Goal: Transaction & Acquisition: Purchase product/service

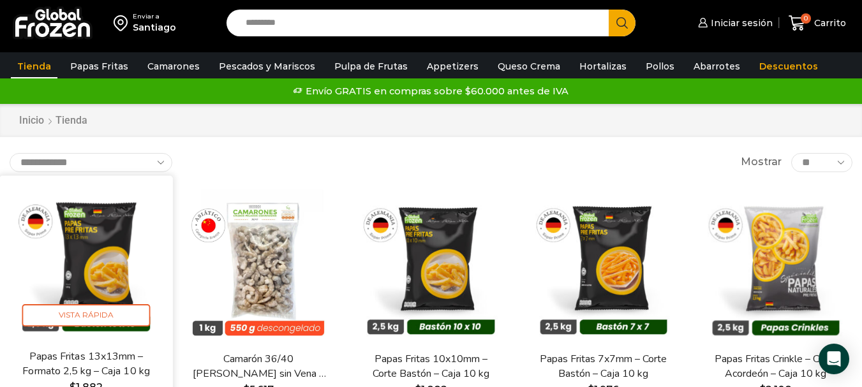
click at [115, 301] on img at bounding box center [86, 262] width 154 height 154
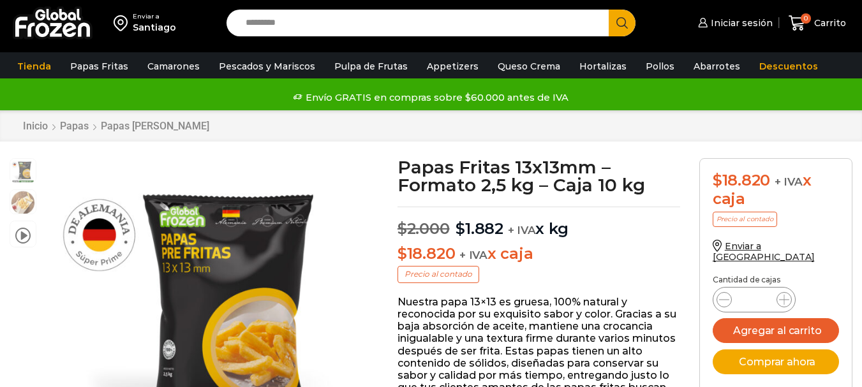
scroll to position [1, 0]
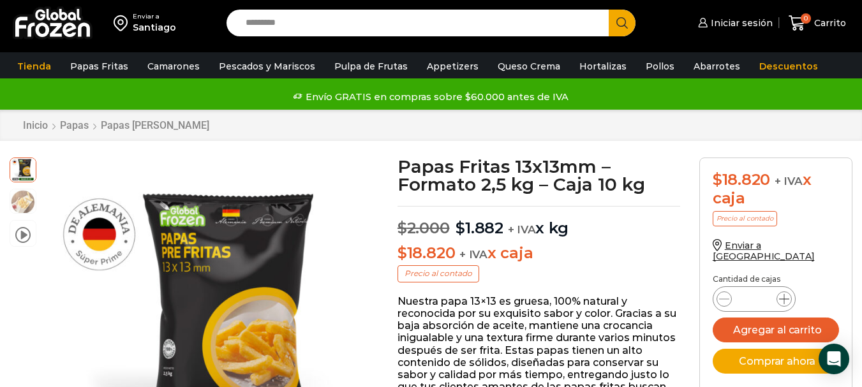
click at [786, 294] on icon at bounding box center [784, 299] width 10 height 10
type input "*"
click at [784, 320] on button "Agregar al carrito" at bounding box center [775, 330] width 126 height 25
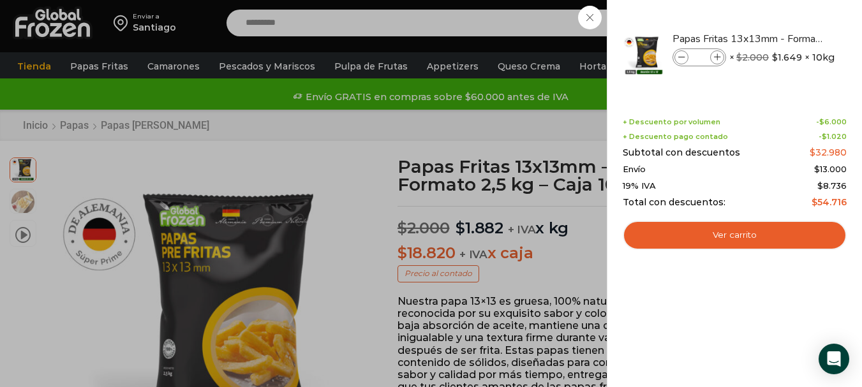
click at [785, 16] on div "2 Carrito 2 2 Shopping Cart *" at bounding box center [817, 23] width 64 height 30
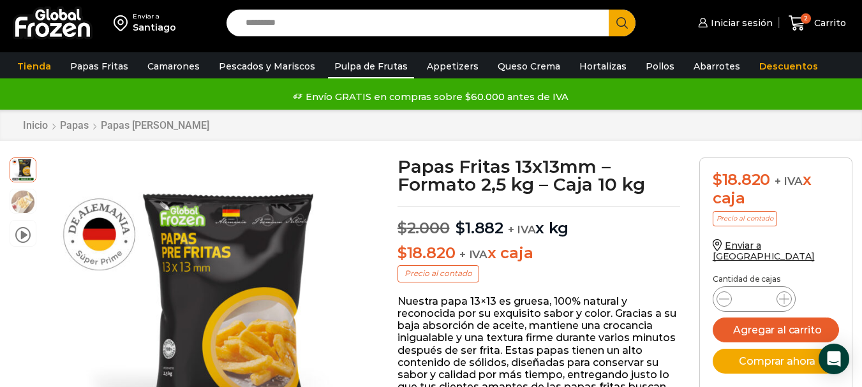
click at [388, 65] on link "Pulpa de Frutas" at bounding box center [371, 66] width 86 height 24
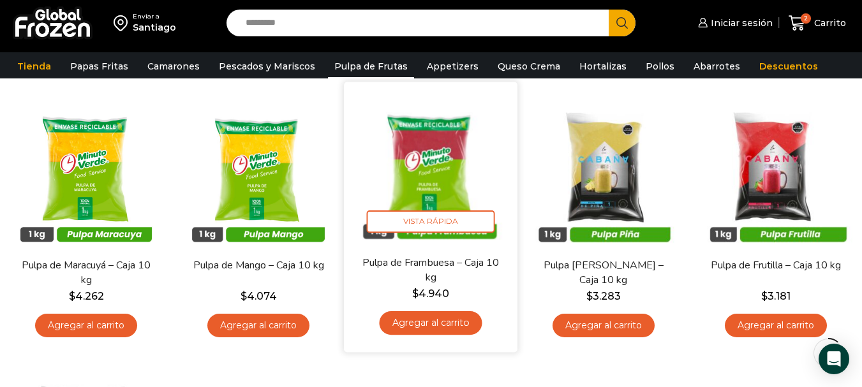
scroll to position [128, 0]
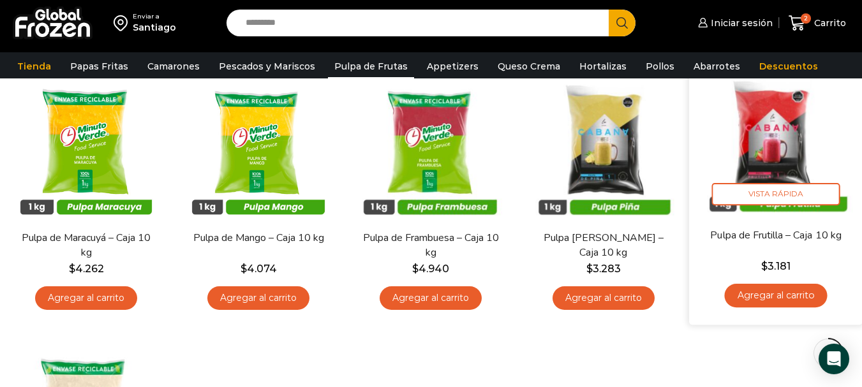
click at [788, 292] on link "Agregar al carrito" at bounding box center [775, 296] width 103 height 24
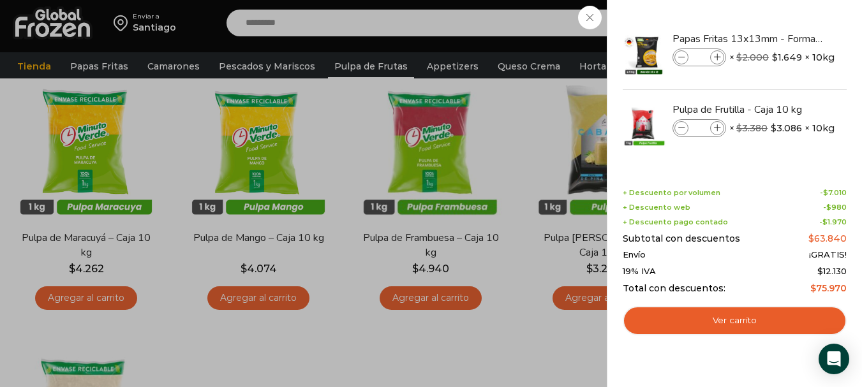
click at [785, 20] on div "3 Carrito 3 3 Shopping Cart *" at bounding box center [817, 23] width 64 height 30
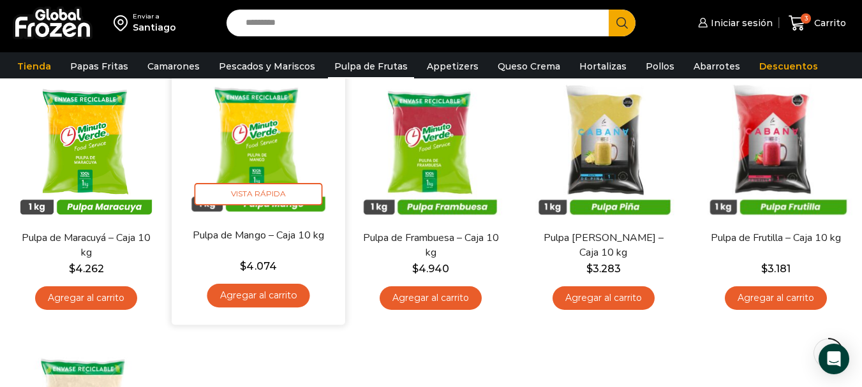
click at [268, 300] on link "Agregar al carrito" at bounding box center [258, 296] width 103 height 24
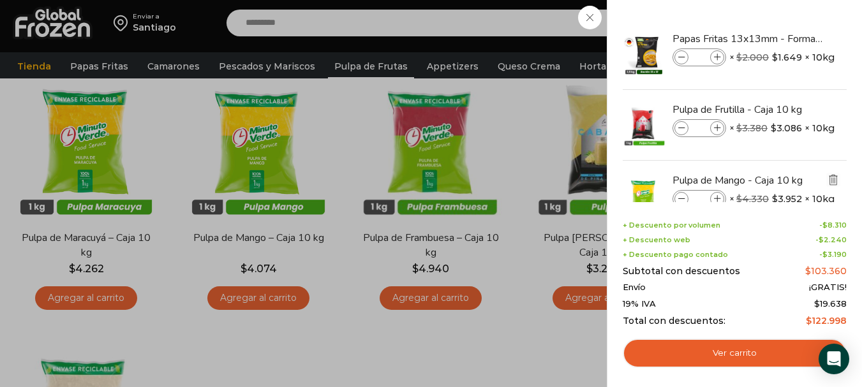
click at [830, 179] on img "Eliminar Pulpa de Mango - Caja 10 kg del carrito" at bounding box center [832, 179] width 11 height 11
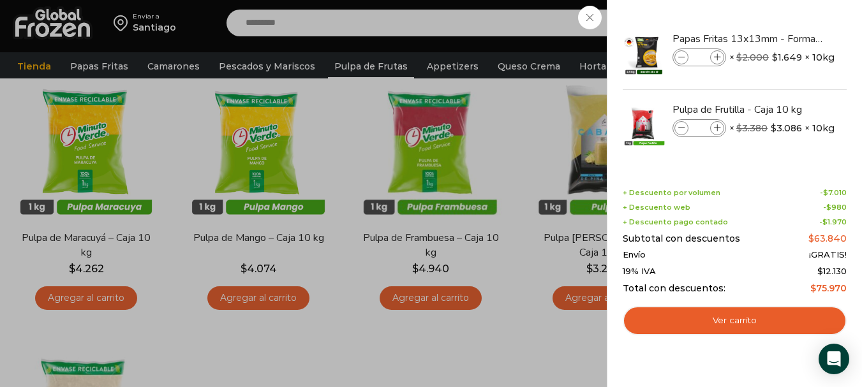
click at [785, 17] on div "3 Carrito 3 3 Shopping Cart *" at bounding box center [817, 23] width 64 height 30
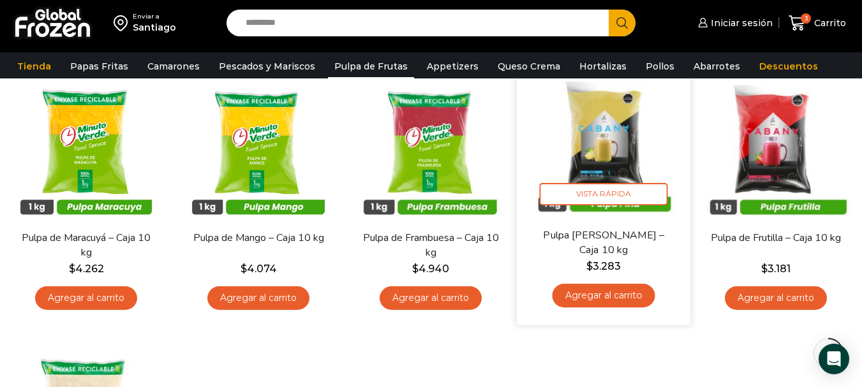
click at [605, 295] on link "Agregar al carrito" at bounding box center [603, 296] width 103 height 24
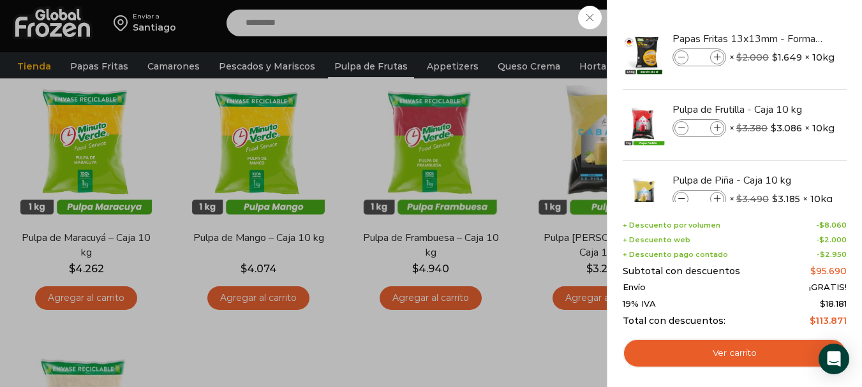
click at [785, 24] on div "4 Carrito 4 4 Shopping Cart" at bounding box center [817, 23] width 64 height 30
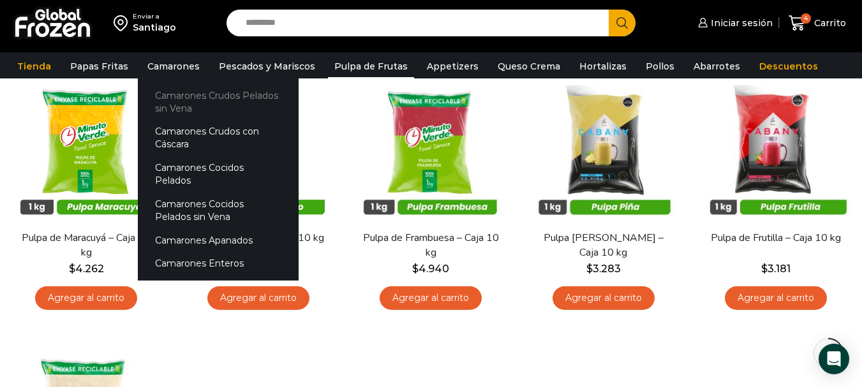
click at [189, 97] on link "Camarones Crudos Pelados sin Vena" at bounding box center [218, 102] width 161 height 36
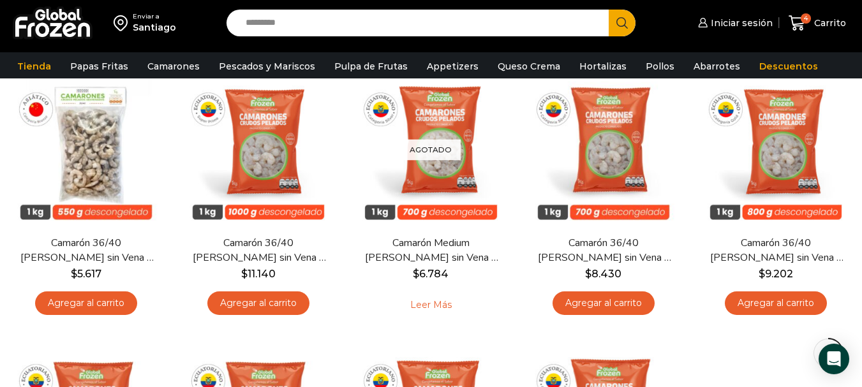
scroll to position [128, 0]
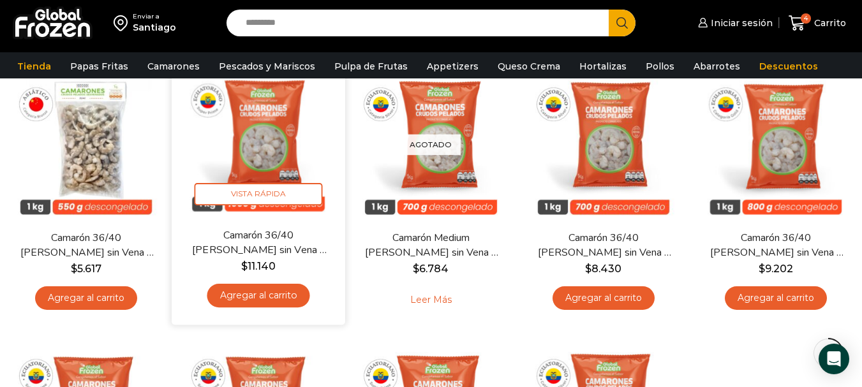
click at [258, 293] on link "Agregar al carrito" at bounding box center [258, 296] width 103 height 24
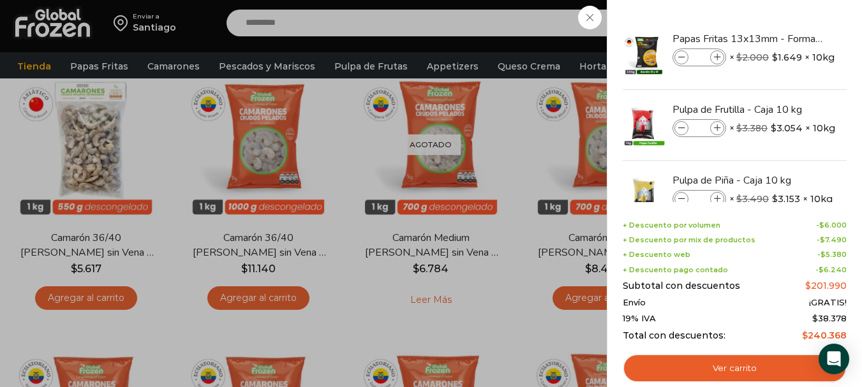
click at [785, 17] on div "5 Carrito 5 5 Shopping Cart *" at bounding box center [817, 23] width 64 height 30
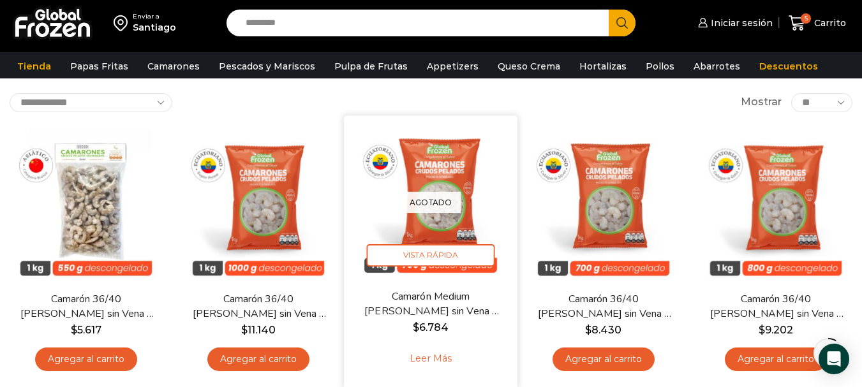
scroll to position [64, 0]
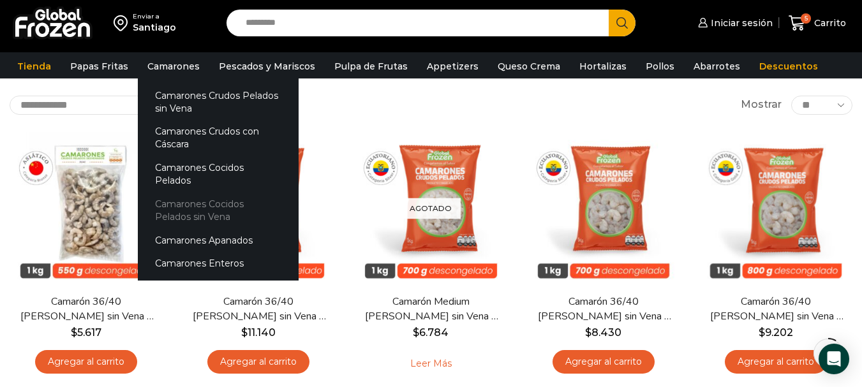
click at [198, 192] on link "Camarones Cocidos Pelados sin Vena" at bounding box center [218, 210] width 161 height 36
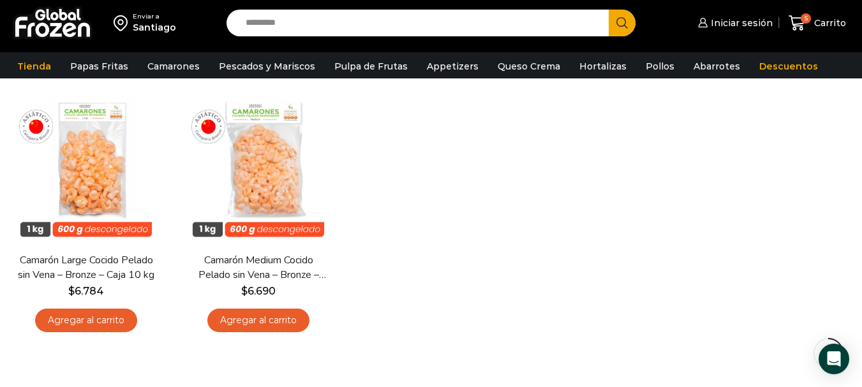
scroll to position [128, 0]
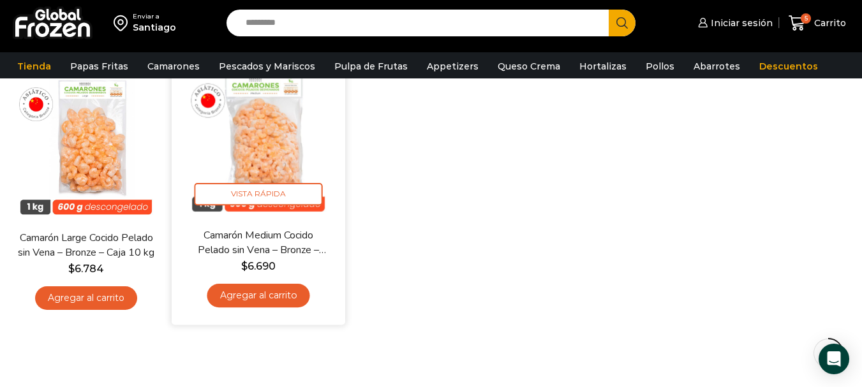
click at [272, 296] on link "Agregar al carrito" at bounding box center [258, 296] width 103 height 24
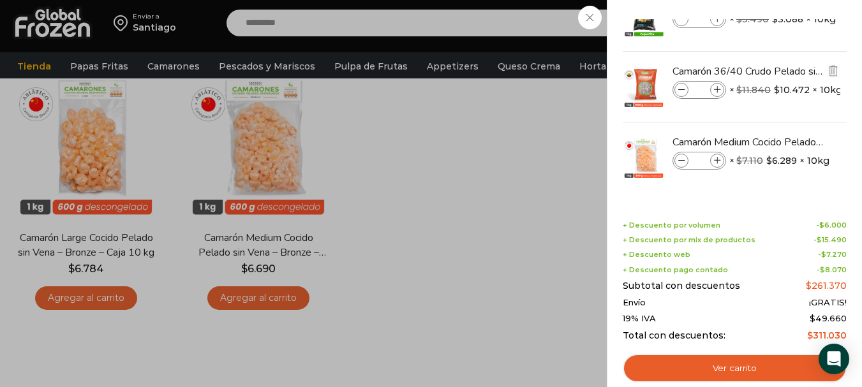
scroll to position [191, 0]
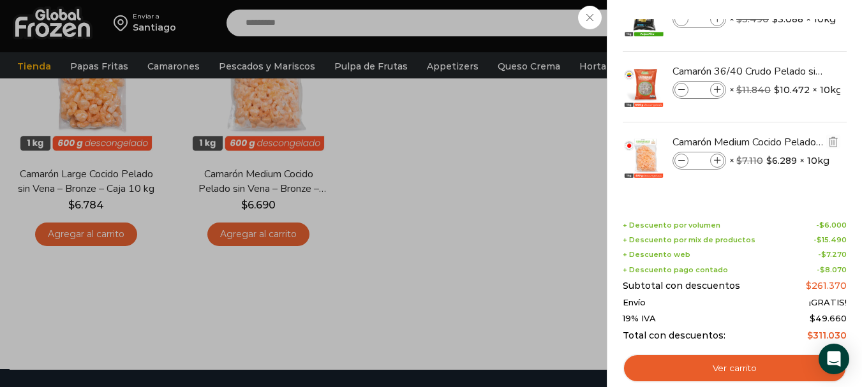
click at [715, 162] on icon at bounding box center [717, 161] width 7 height 7
type input "*"
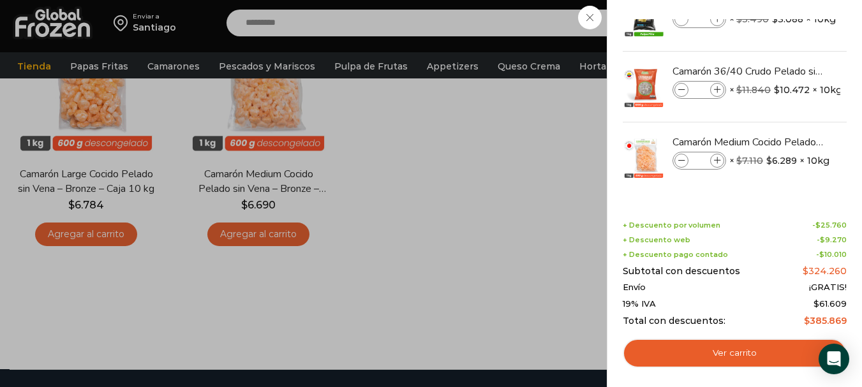
click at [785, 17] on div "7 Carrito 7 7 Shopping Cart *" at bounding box center [817, 23] width 64 height 30
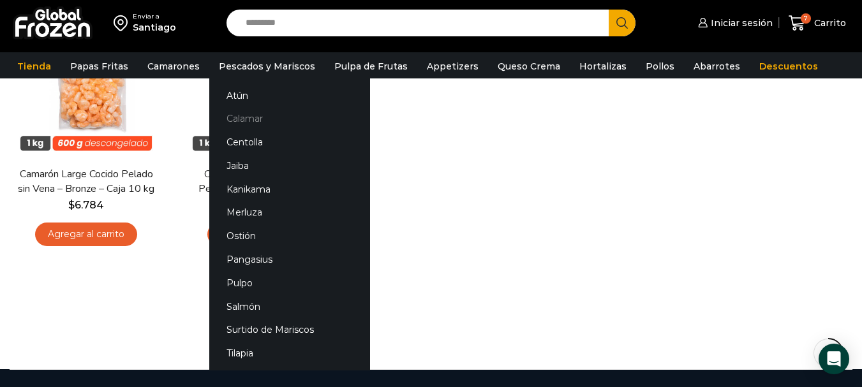
click at [247, 117] on link "Calamar" at bounding box center [289, 119] width 161 height 24
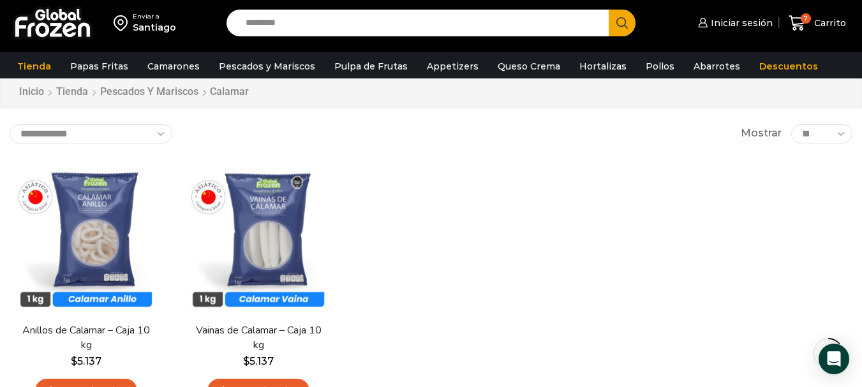
scroll to position [64, 0]
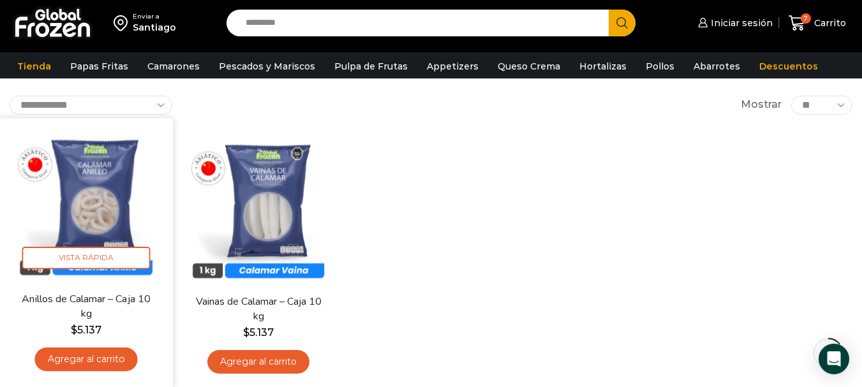
click at [77, 360] on link "Agregar al carrito" at bounding box center [86, 360] width 103 height 24
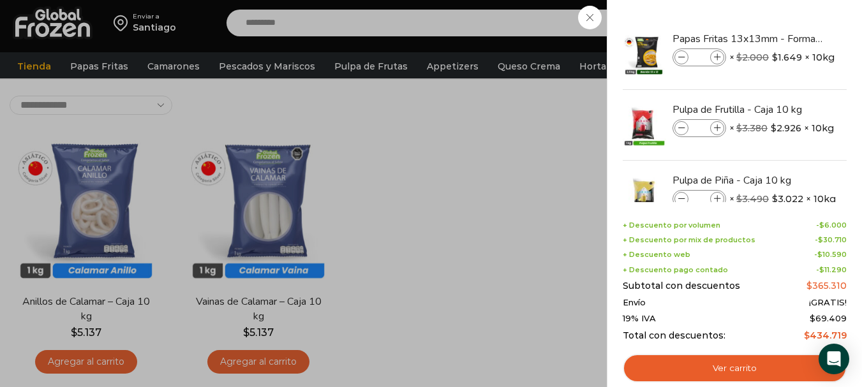
click at [785, 20] on div "8 Carrito 8 8 Shopping Cart *" at bounding box center [817, 23] width 64 height 30
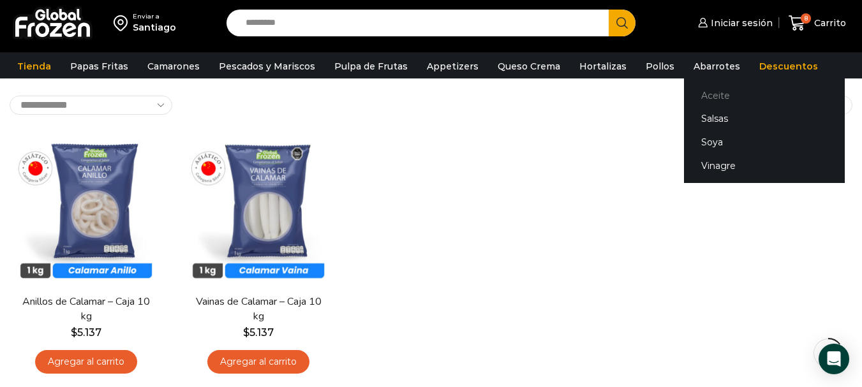
click at [700, 92] on link "Aceite" at bounding box center [764, 96] width 161 height 24
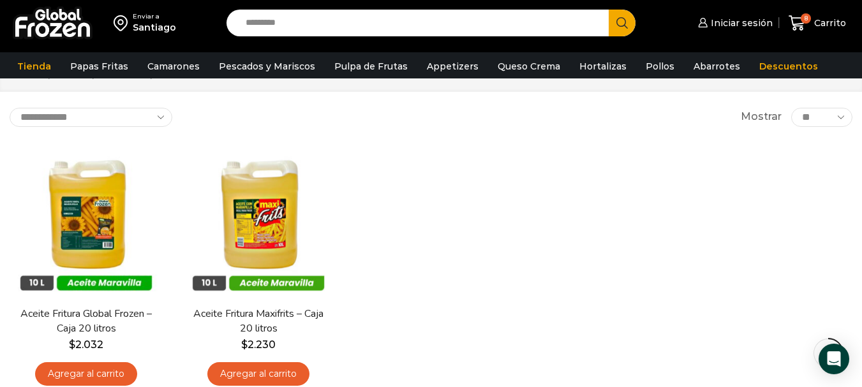
scroll to position [128, 0]
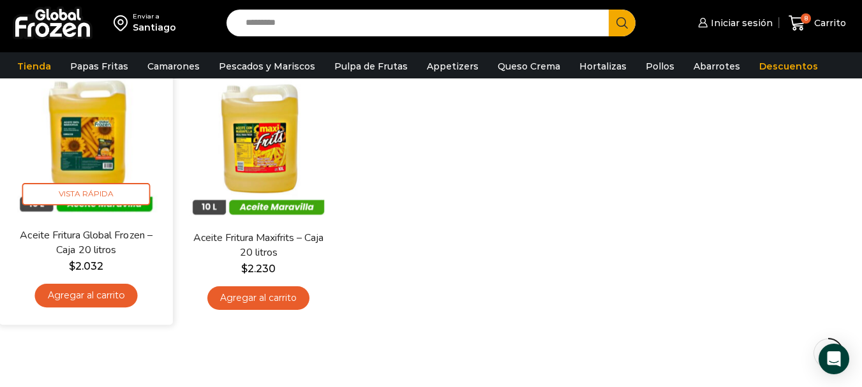
click at [78, 295] on link "Agregar al carrito" at bounding box center [86, 296] width 103 height 24
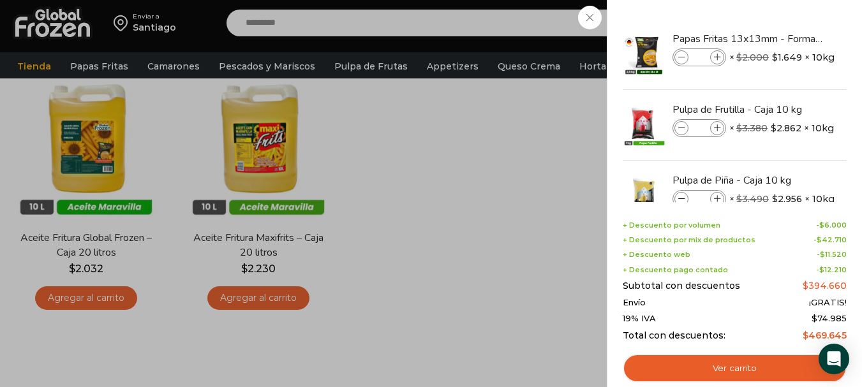
click at [785, 20] on div "9 Carrito 9 9 Shopping Cart *" at bounding box center [817, 23] width 64 height 30
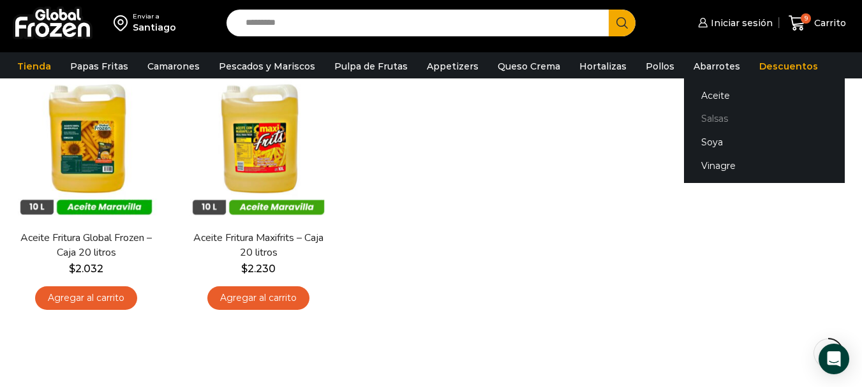
click at [697, 120] on link "Salsas" at bounding box center [764, 119] width 161 height 24
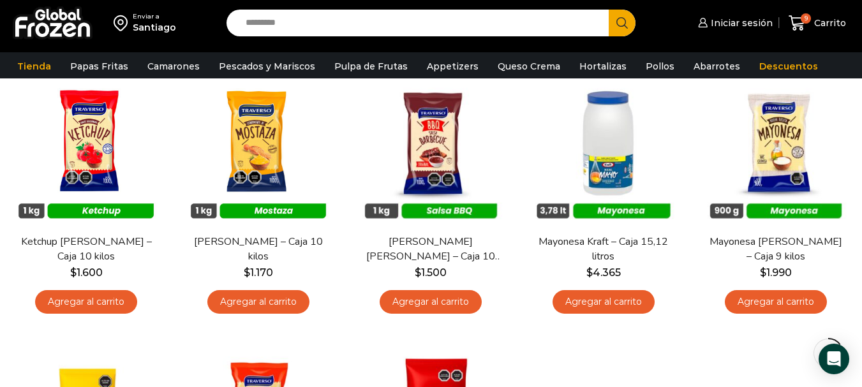
scroll to position [128, 0]
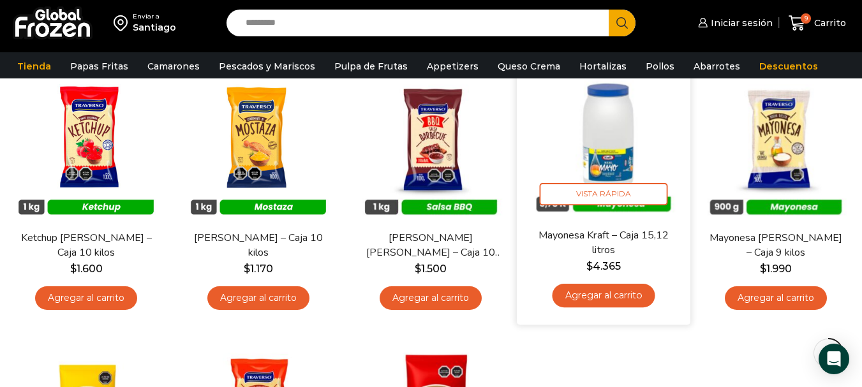
click at [610, 294] on link "Agregar al carrito" at bounding box center [603, 296] width 103 height 24
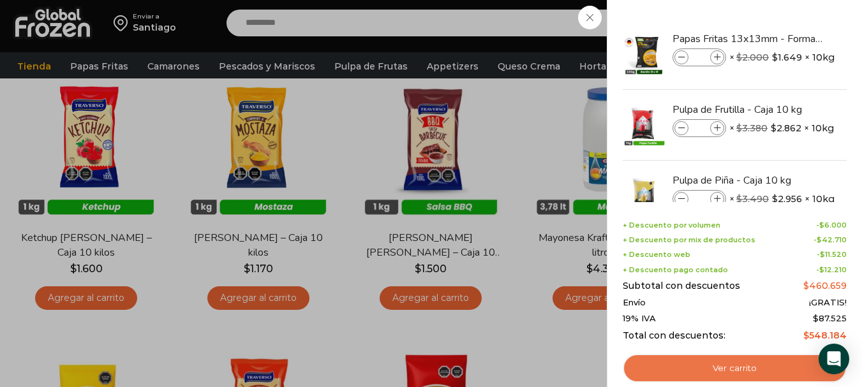
click at [732, 373] on link "Ver carrito" at bounding box center [734, 368] width 224 height 29
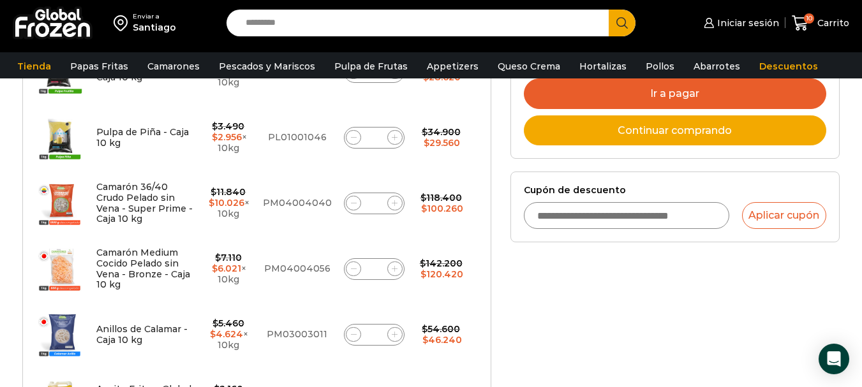
scroll to position [191, 0]
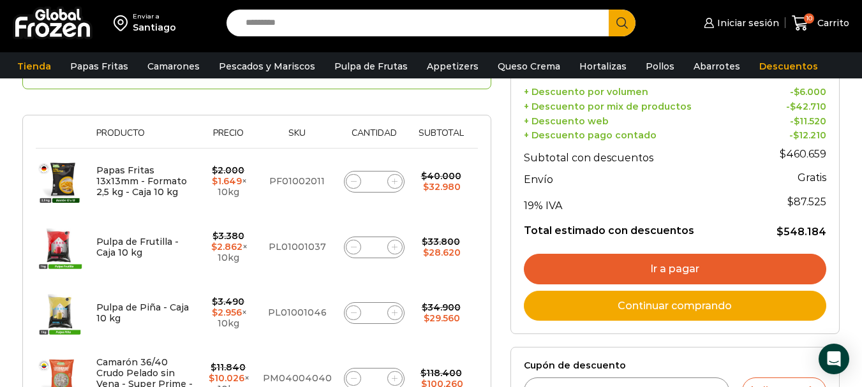
click at [700, 269] on link "Ir a pagar" at bounding box center [675, 269] width 302 height 31
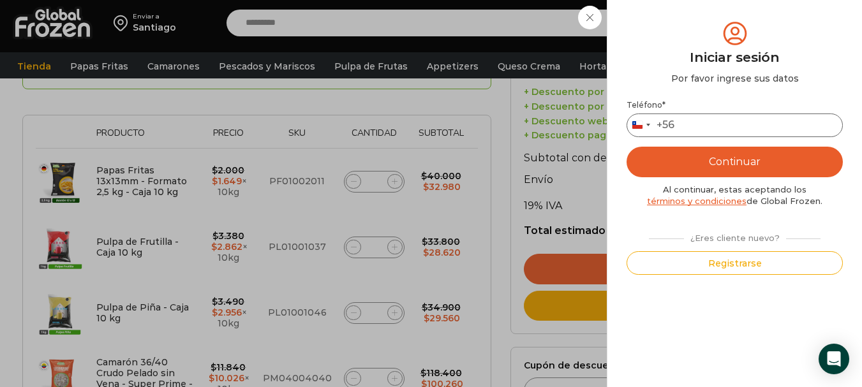
click at [703, 126] on input "Teléfono *" at bounding box center [734, 126] width 216 height 24
type input "*********"
click at [737, 162] on button "Continuar" at bounding box center [734, 162] width 216 height 31
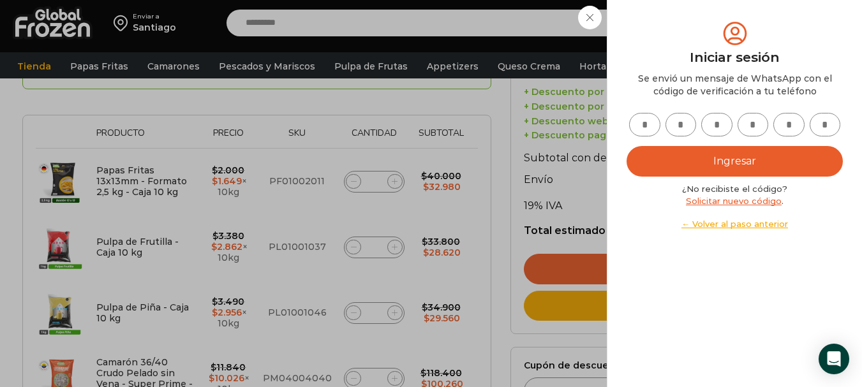
click at [652, 122] on input "text" at bounding box center [644, 125] width 31 height 24
type input "*"
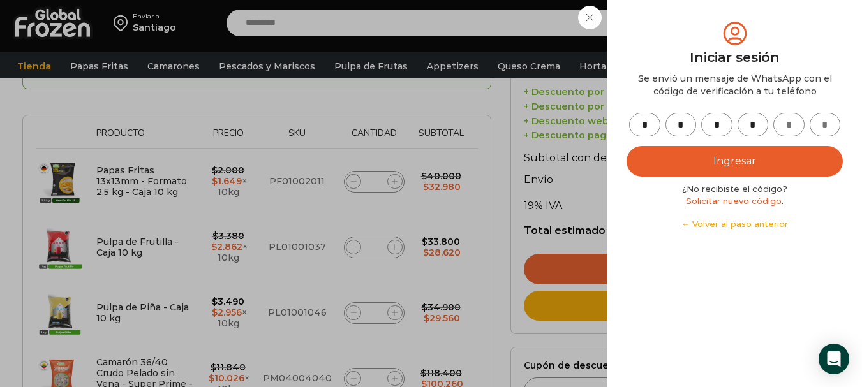
type input "*"
click at [733, 161] on button "Ingresar" at bounding box center [734, 161] width 216 height 31
type input "*"
click at [775, 166] on button "Ingresar" at bounding box center [734, 161] width 216 height 31
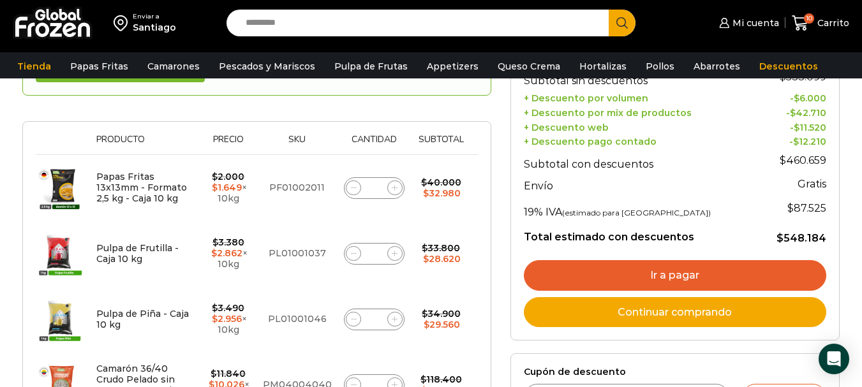
scroll to position [191, 0]
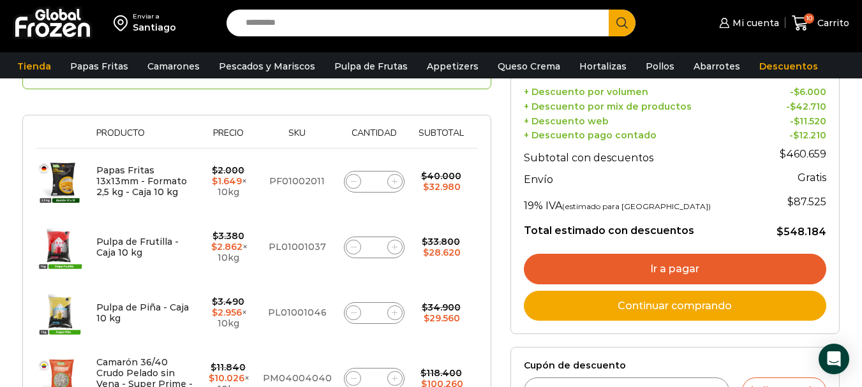
click at [702, 265] on link "Ir a pagar" at bounding box center [675, 269] width 302 height 31
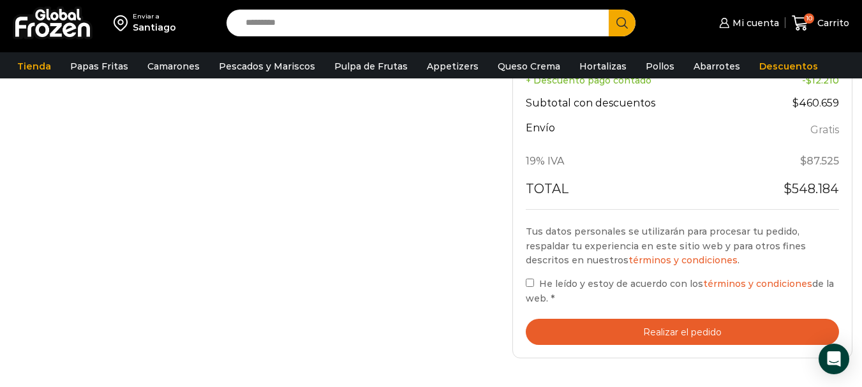
scroll to position [893, 0]
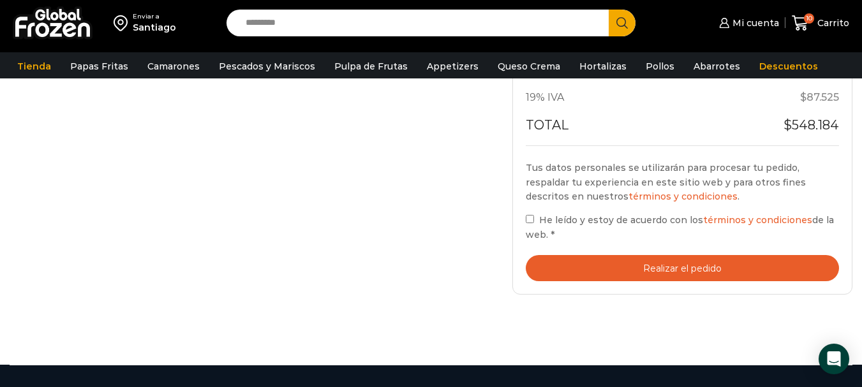
click at [663, 267] on button "Realizar el pedido" at bounding box center [682, 268] width 313 height 26
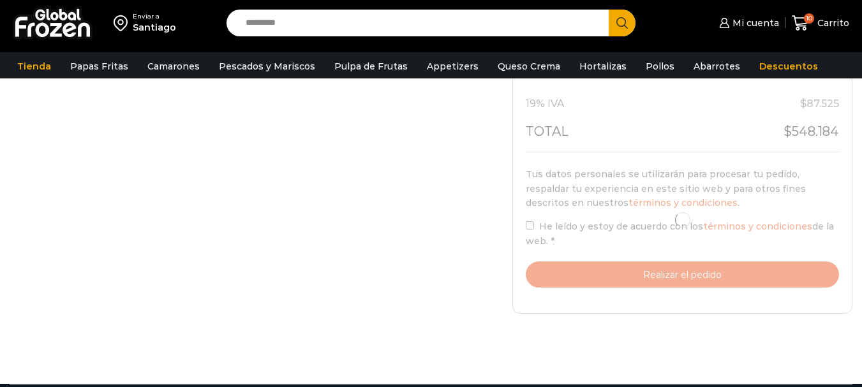
scroll to position [893, 0]
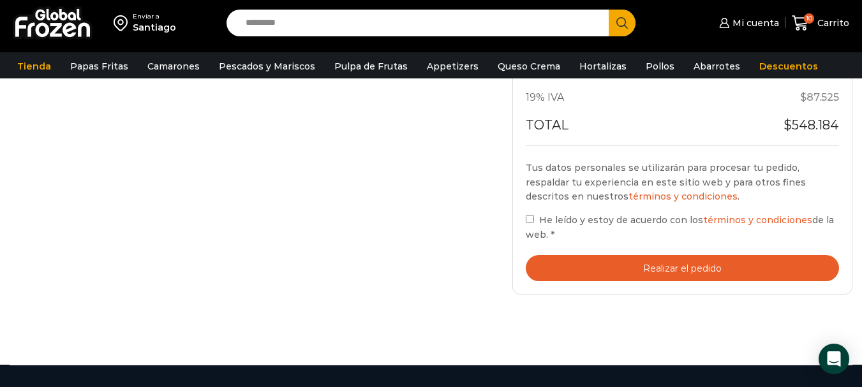
click at [693, 264] on button "Realizar el pedido" at bounding box center [682, 268] width 313 height 26
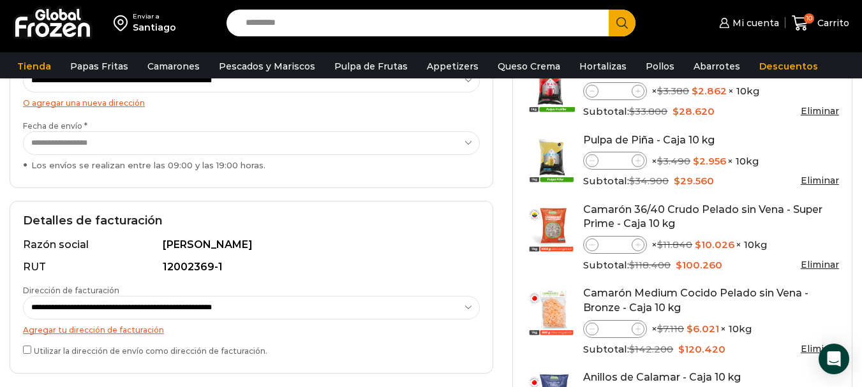
scroll to position [295, 0]
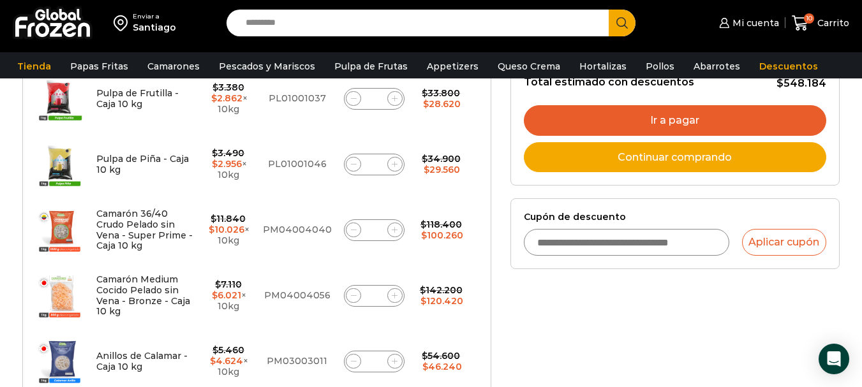
scroll to position [319, 0]
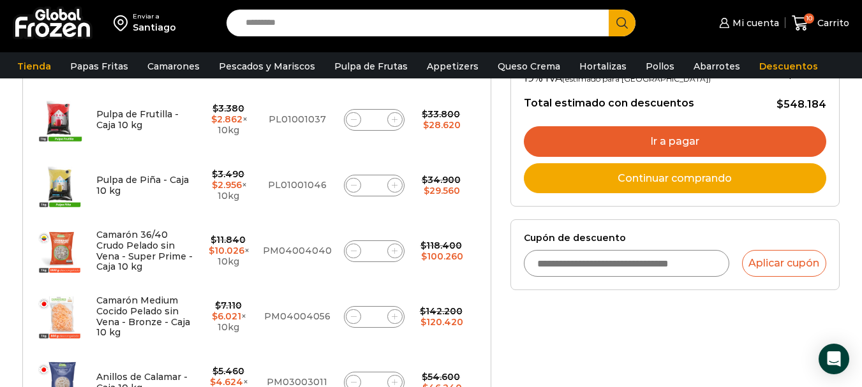
click at [663, 140] on link "Ir a pagar" at bounding box center [675, 141] width 302 height 31
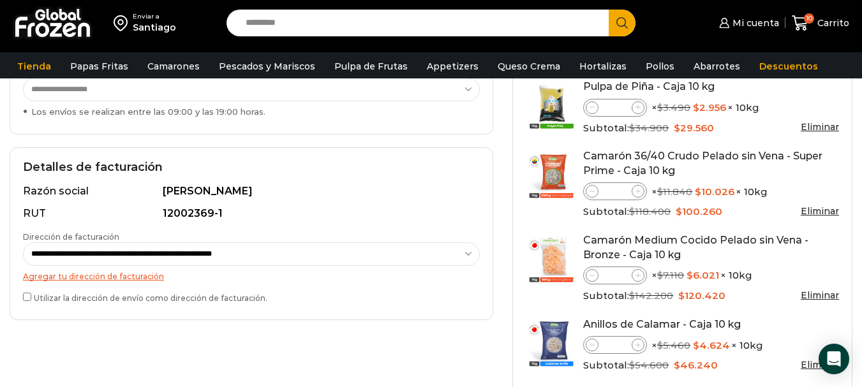
scroll to position [319, 0]
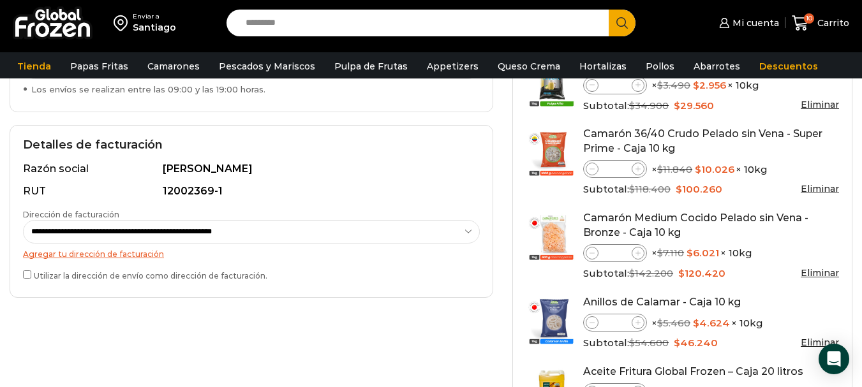
click at [33, 277] on label "Utilizar la dirección de envío como dirección de facturación." at bounding box center [251, 274] width 457 height 13
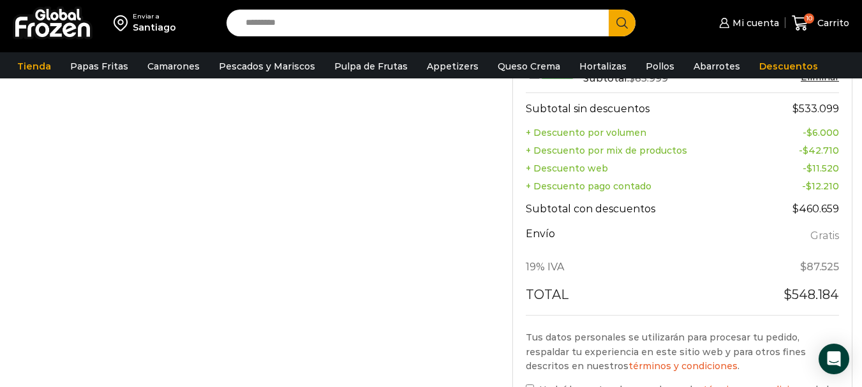
scroll to position [829, 0]
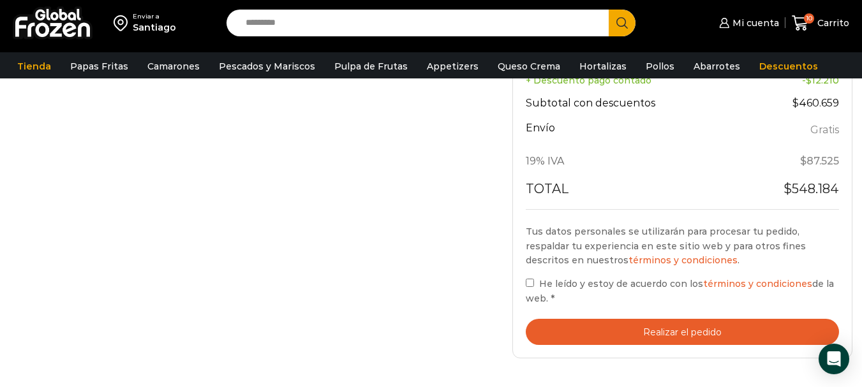
click at [670, 330] on button "Realizar el pedido" at bounding box center [682, 332] width 313 height 26
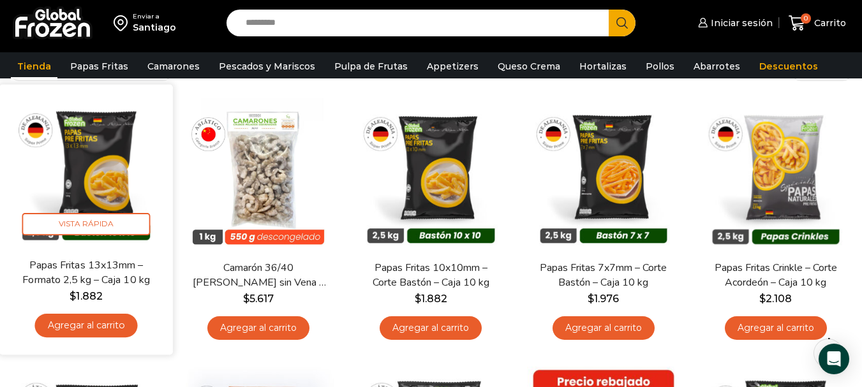
scroll to position [128, 0]
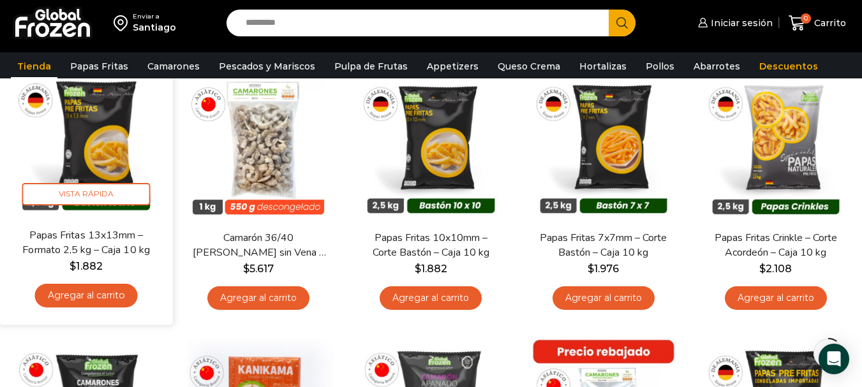
click at [92, 292] on link "Agregar al carrito" at bounding box center [86, 296] width 103 height 24
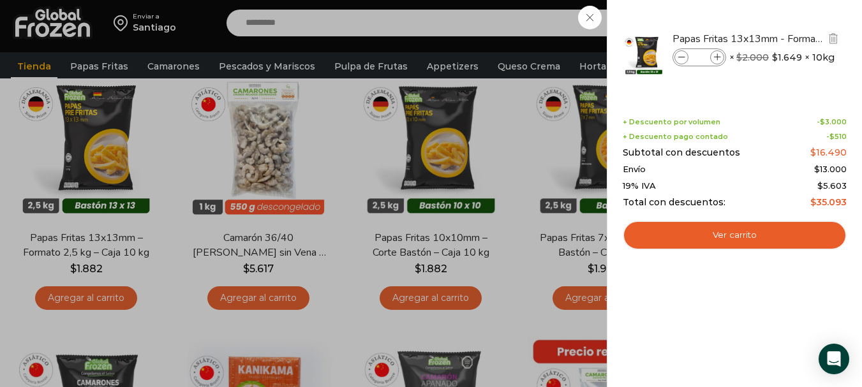
click at [718, 55] on icon at bounding box center [717, 57] width 7 height 7
type input "*"
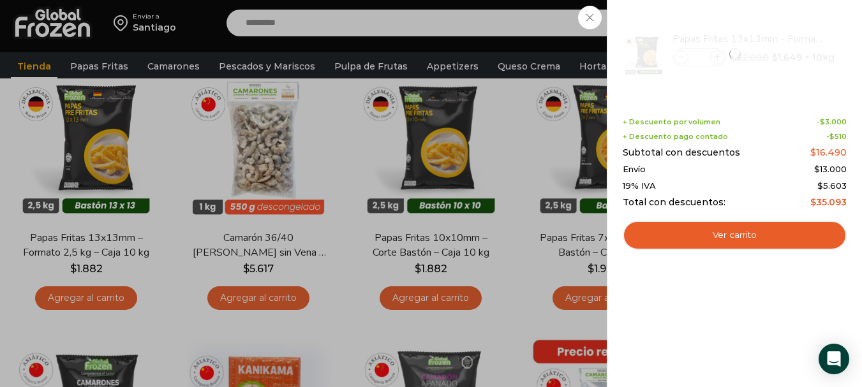
click at [785, 17] on div "1 [GEOGRAPHIC_DATA] 1 1 Shopping Cart *" at bounding box center [817, 23] width 64 height 30
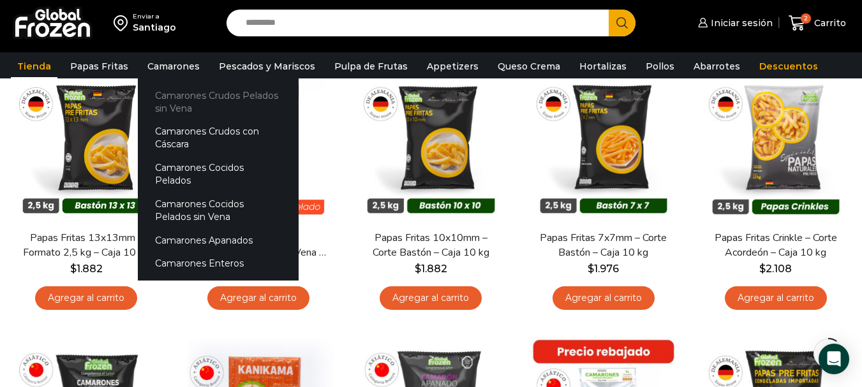
click at [178, 92] on link "Camarones Crudos Pelados sin Vena" at bounding box center [218, 102] width 161 height 36
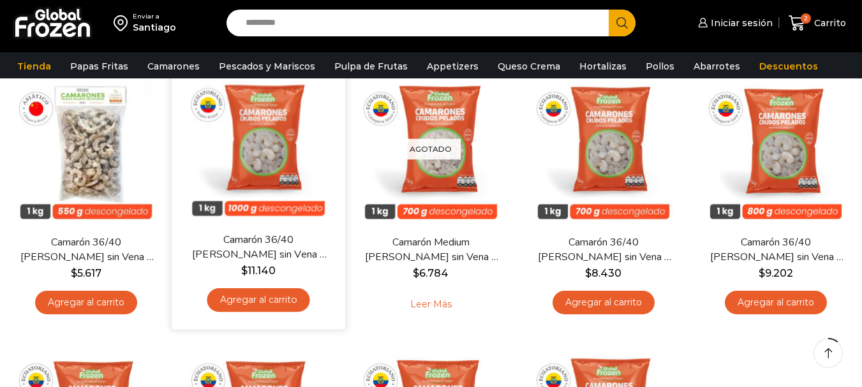
scroll to position [128, 0]
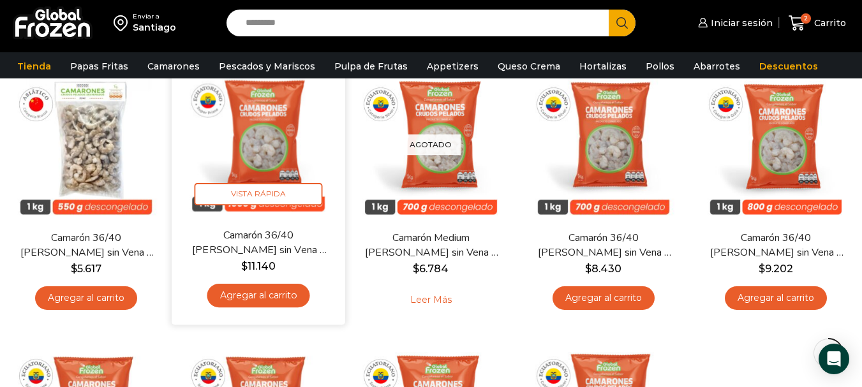
click at [264, 298] on link "Agregar al carrito" at bounding box center [258, 296] width 103 height 24
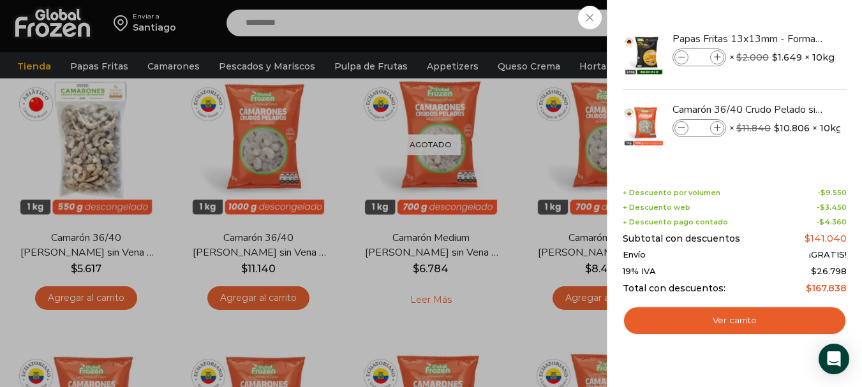
click at [785, 17] on div "3 Carrito 3 3 Shopping Cart *" at bounding box center [817, 23] width 64 height 30
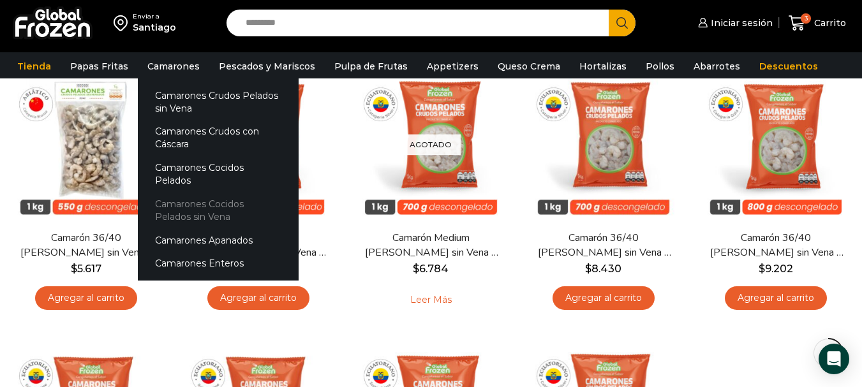
click at [210, 197] on link "Camarones Cocidos Pelados sin Vena" at bounding box center [218, 210] width 161 height 36
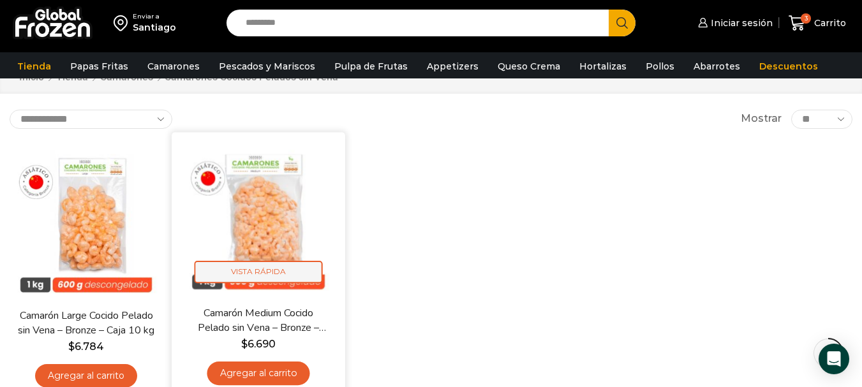
scroll to position [128, 0]
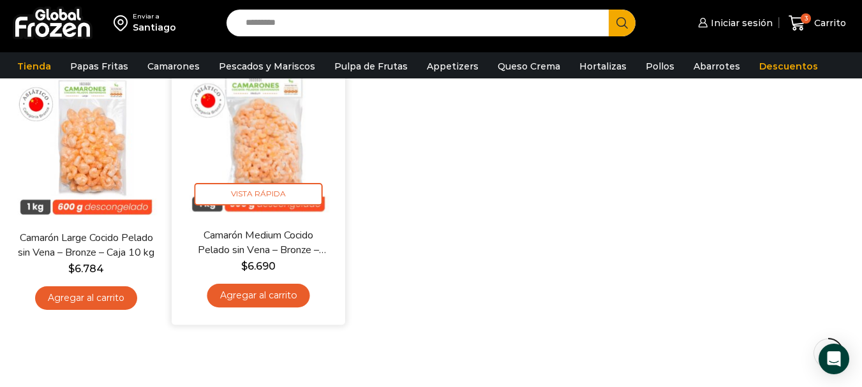
click at [280, 294] on link "Agregar al carrito" at bounding box center [258, 296] width 103 height 24
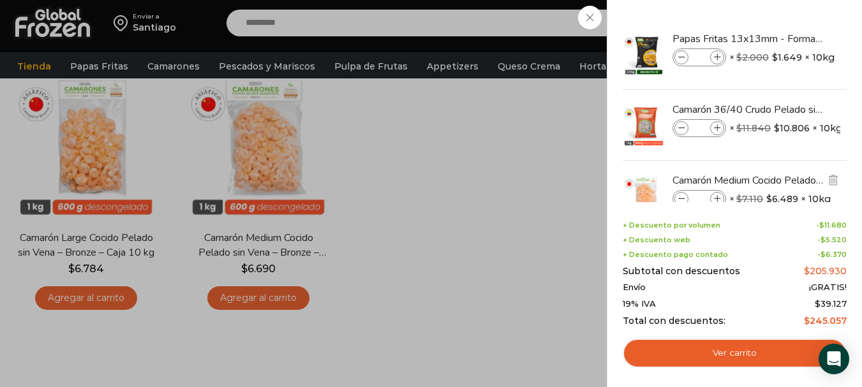
scroll to position [38, 0]
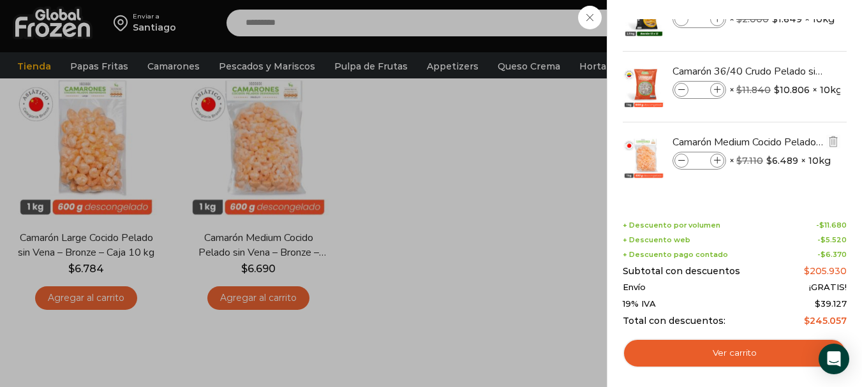
click at [717, 159] on icon at bounding box center [717, 161] width 7 height 7
type input "*"
click at [785, 15] on div "5 Carrito 5 5 Shopping Cart *" at bounding box center [817, 23] width 64 height 30
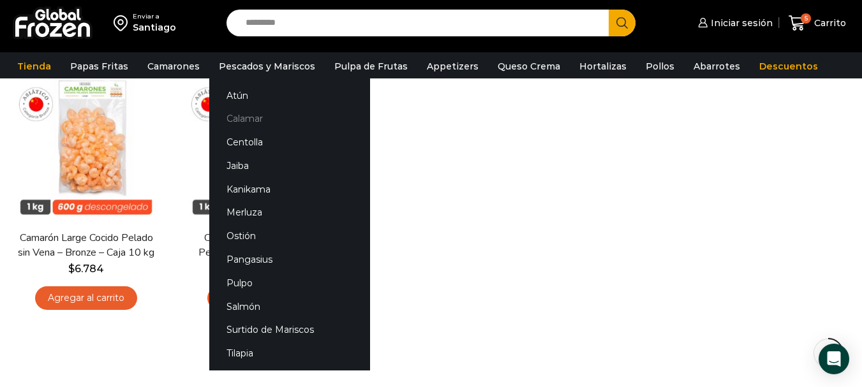
click at [238, 116] on link "Calamar" at bounding box center [289, 119] width 161 height 24
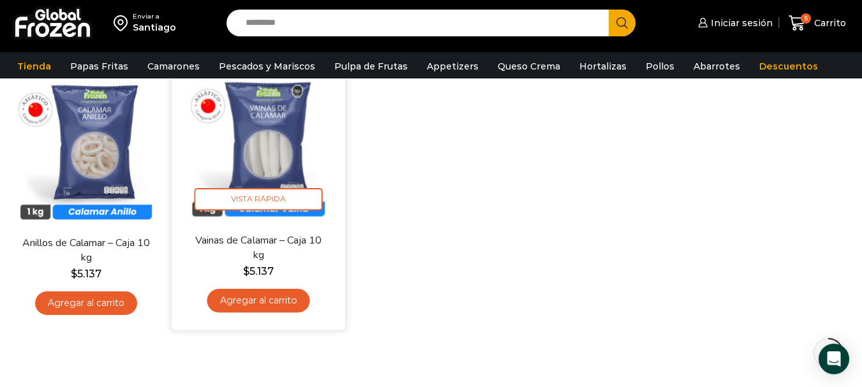
scroll to position [128, 0]
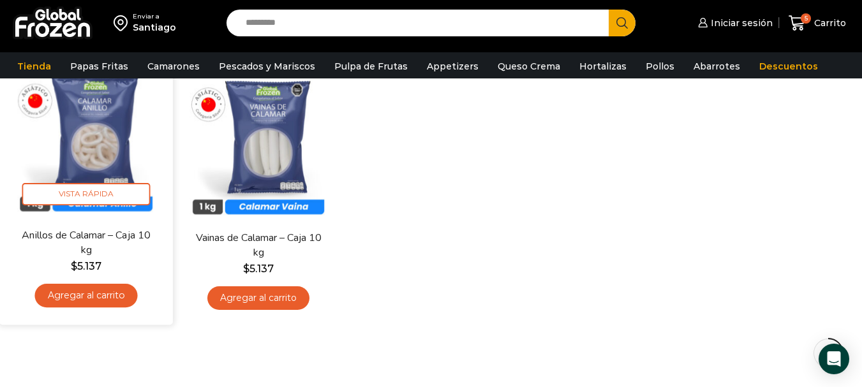
click at [98, 296] on link "Agregar al carrito" at bounding box center [86, 296] width 103 height 24
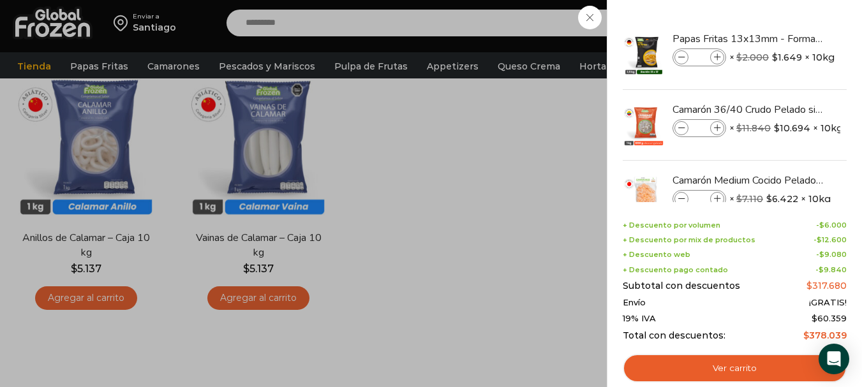
click at [785, 17] on div "6 Carrito 6 6 Shopping Cart *" at bounding box center [817, 23] width 64 height 30
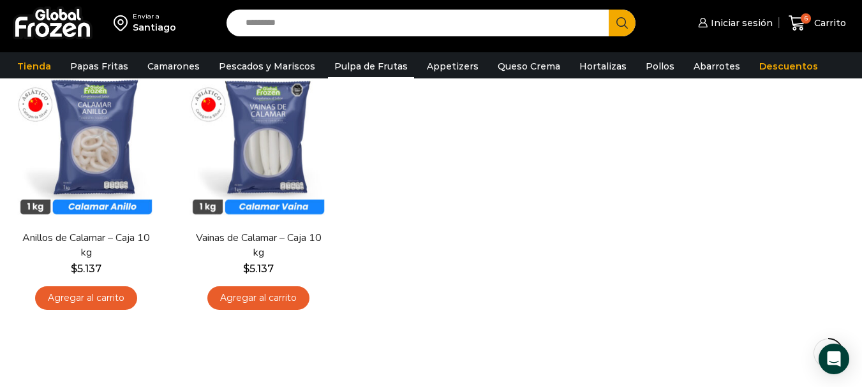
click at [362, 67] on link "Pulpa de Frutas" at bounding box center [371, 66] width 86 height 24
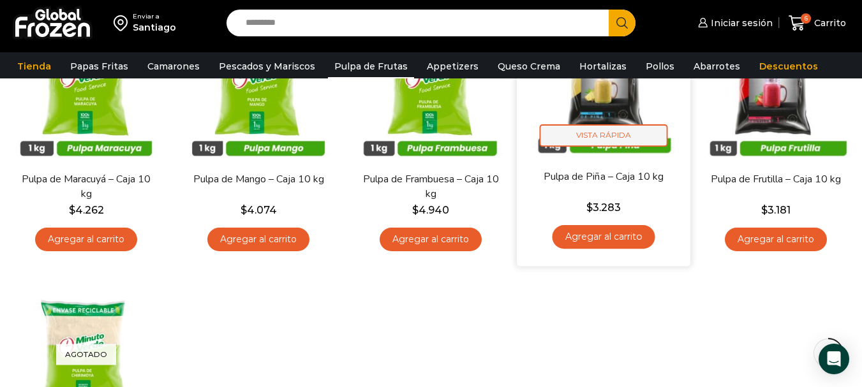
scroll to position [191, 0]
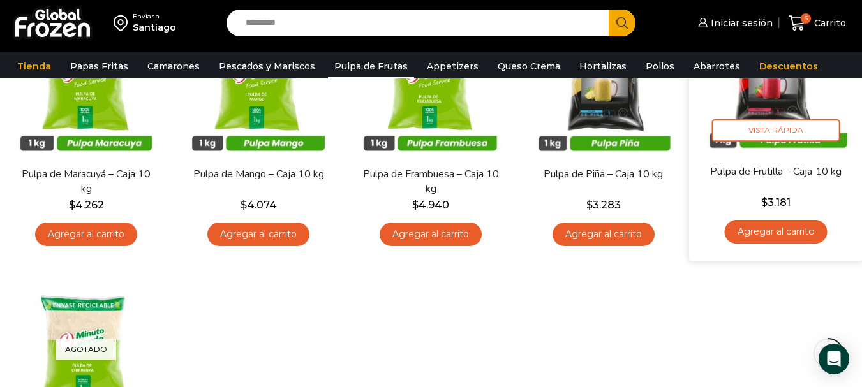
click at [786, 235] on link "Agregar al carrito" at bounding box center [775, 232] width 103 height 24
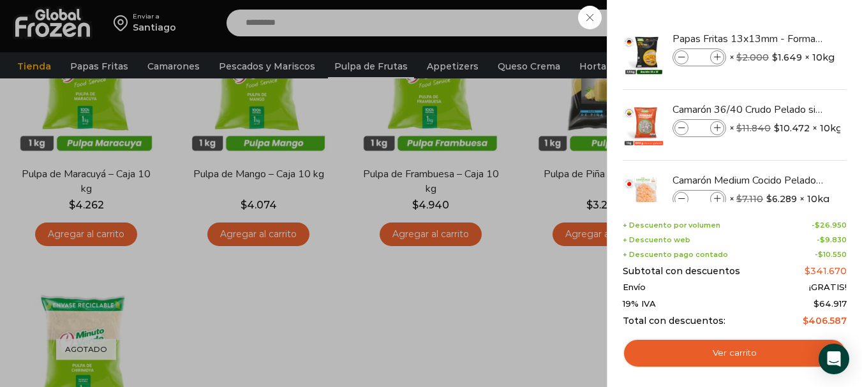
click at [785, 38] on div "7 Carrito 7 7 Shopping Cart *" at bounding box center [817, 23] width 64 height 30
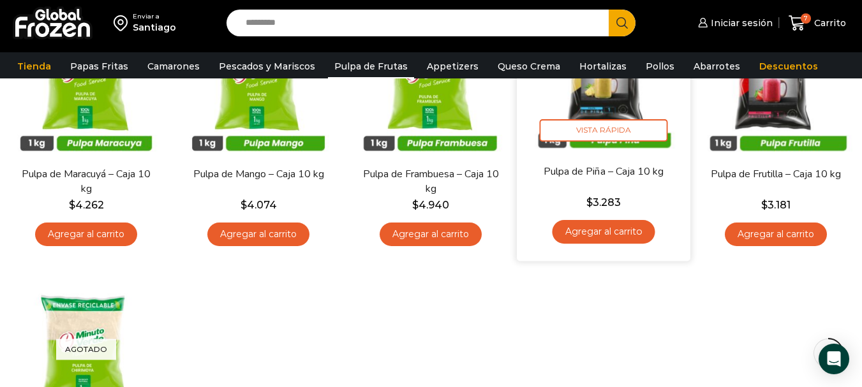
click at [624, 233] on link "Agregar al carrito" at bounding box center [603, 232] width 103 height 24
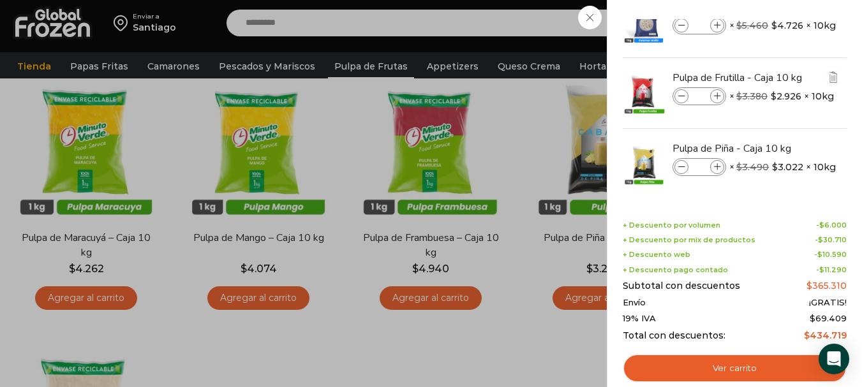
scroll to position [251, 0]
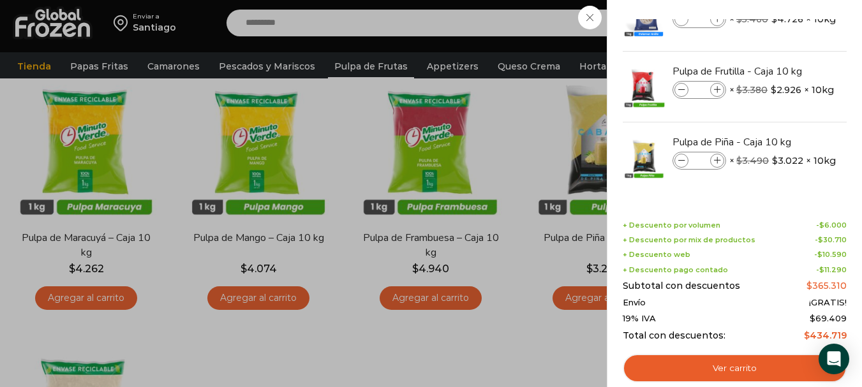
click at [785, 15] on div "8 Carrito 8 8 Shopping Cart *" at bounding box center [817, 23] width 64 height 30
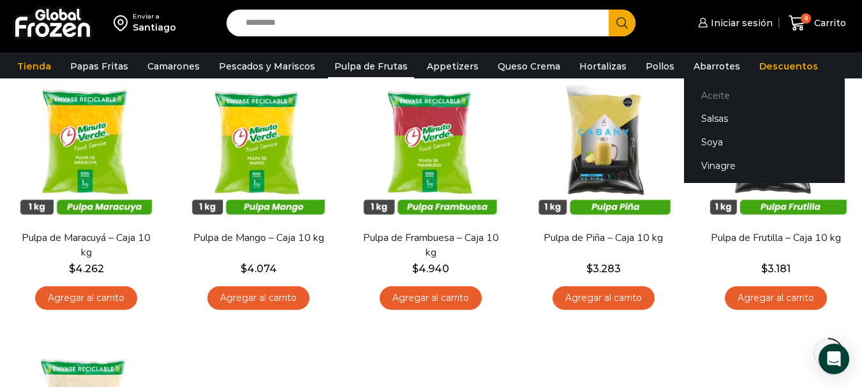
click at [691, 92] on link "Aceite" at bounding box center [764, 96] width 161 height 24
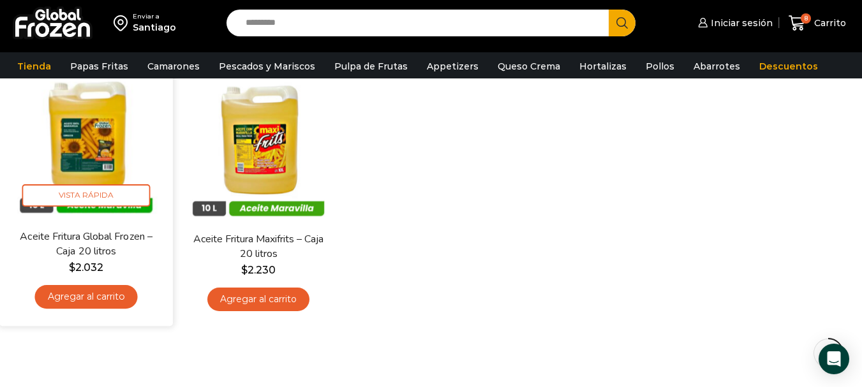
scroll to position [128, 0]
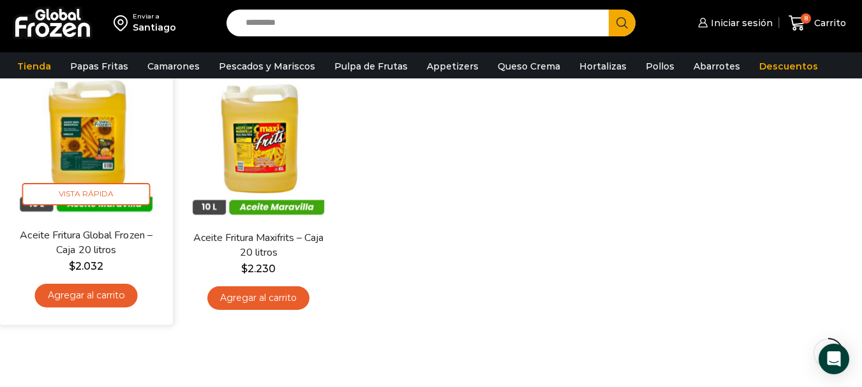
click at [84, 298] on link "Agregar al carrito" at bounding box center [86, 296] width 103 height 24
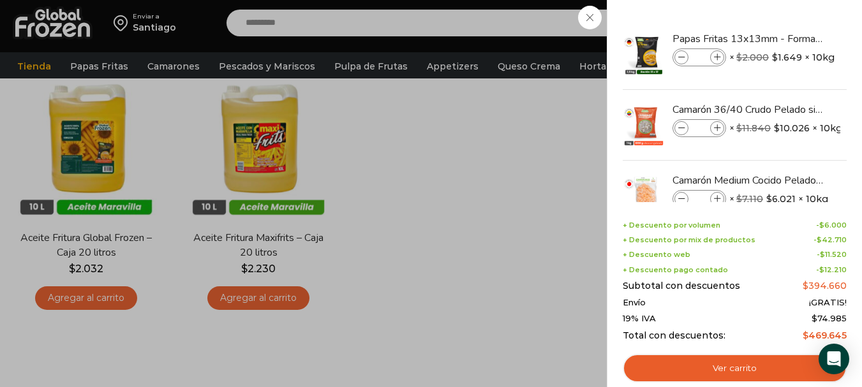
click at [785, 17] on div "9 [GEOGRAPHIC_DATA] 9 9 Shopping Cart *" at bounding box center [817, 23] width 64 height 30
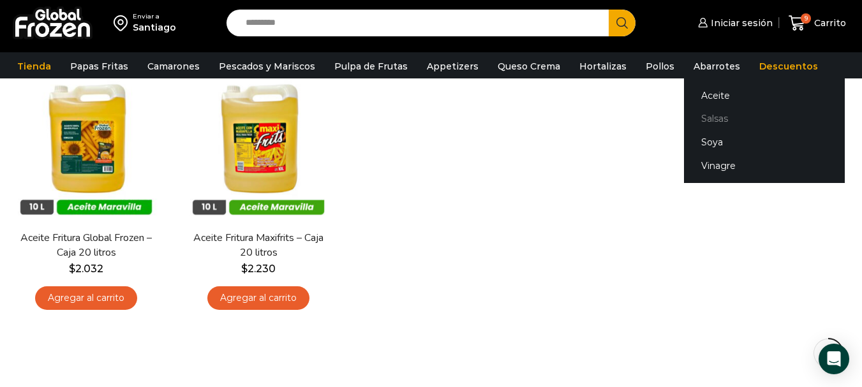
click at [700, 116] on link "Salsas" at bounding box center [764, 119] width 161 height 24
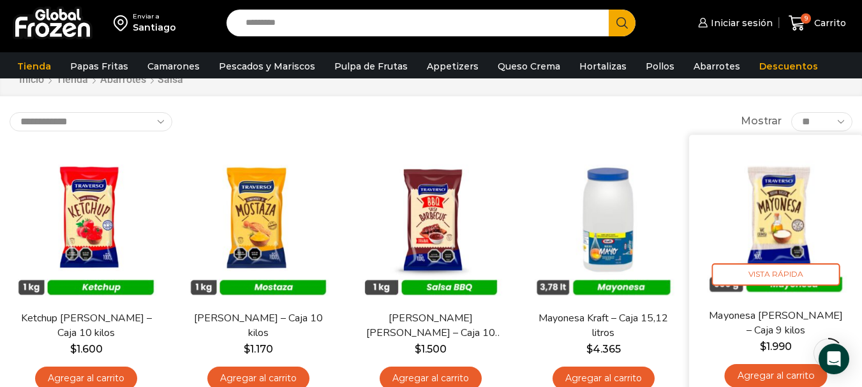
scroll to position [128, 0]
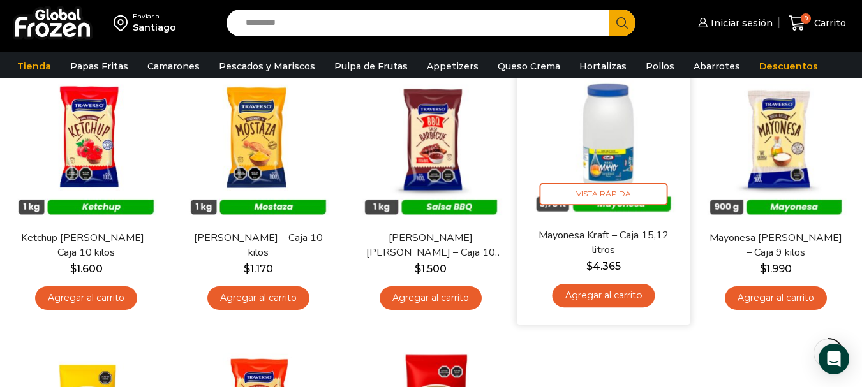
click at [599, 295] on link "Agregar al carrito" at bounding box center [603, 296] width 103 height 24
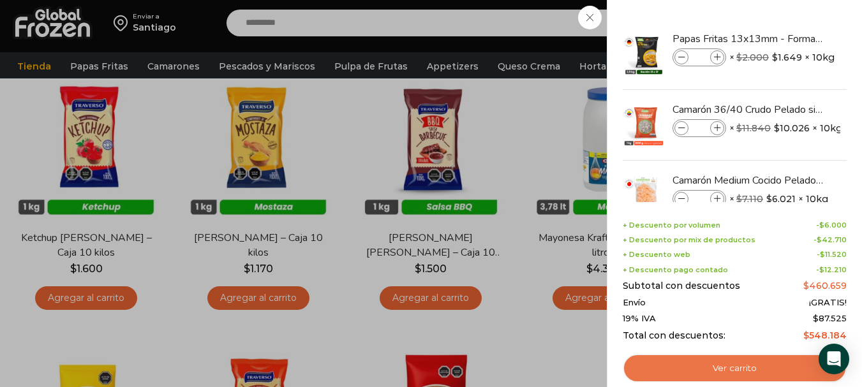
click at [739, 361] on link "Ver carrito" at bounding box center [734, 368] width 224 height 29
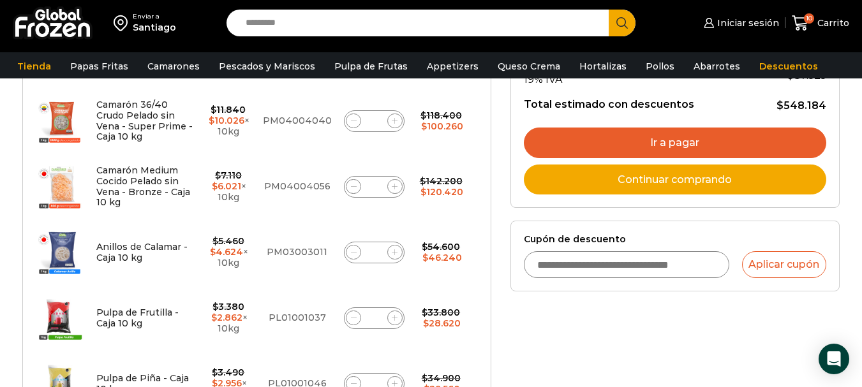
scroll to position [319, 0]
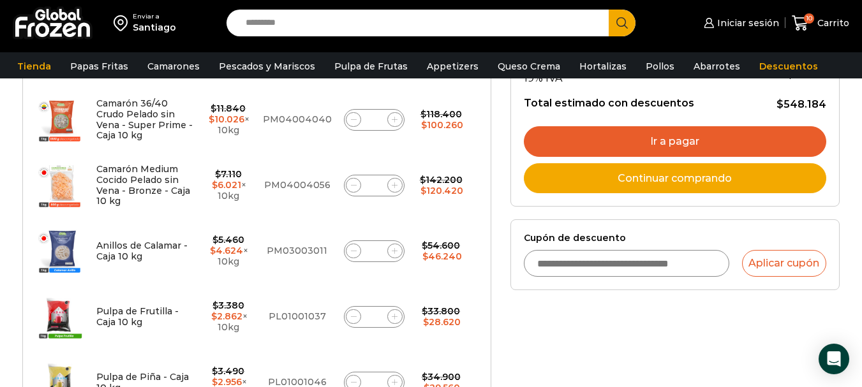
click at [692, 143] on link "Ir a pagar" at bounding box center [675, 141] width 302 height 31
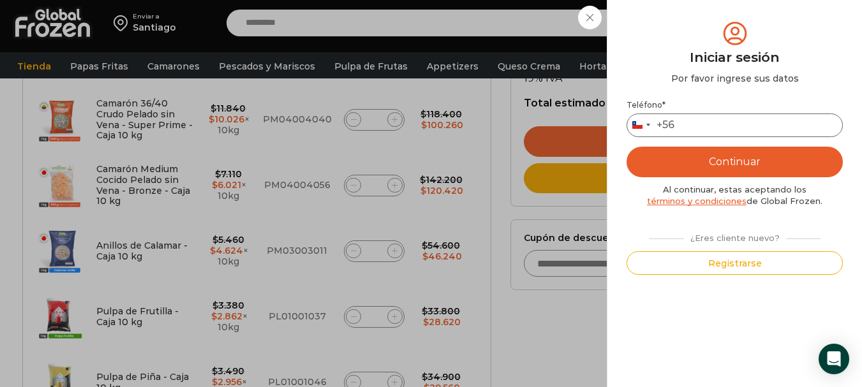
click at [719, 125] on input "Teléfono *" at bounding box center [734, 126] width 216 height 24
type input "*********"
click at [759, 158] on button "Continuar" at bounding box center [734, 162] width 216 height 31
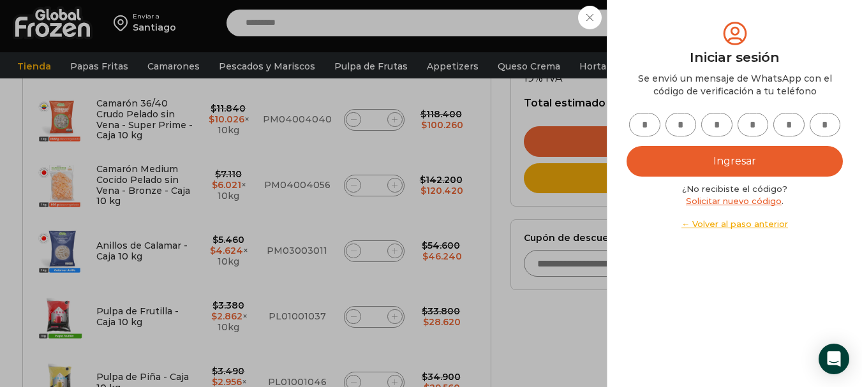
click at [644, 128] on input "text" at bounding box center [644, 125] width 31 height 24
type input "*"
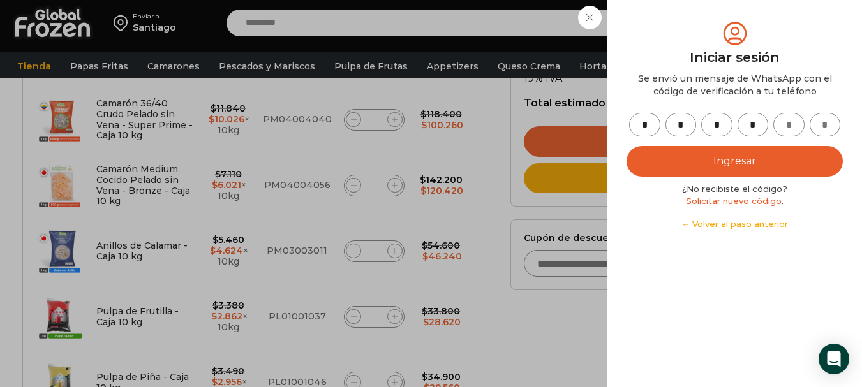
type input "*"
click at [700, 170] on button "Ingresar" at bounding box center [734, 161] width 216 height 31
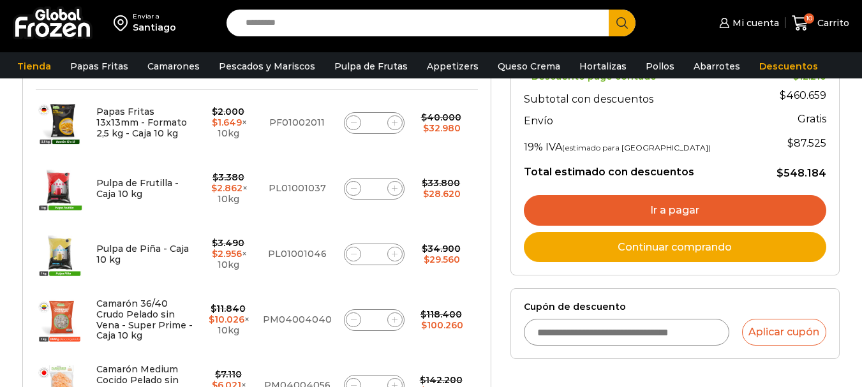
scroll to position [249, 0]
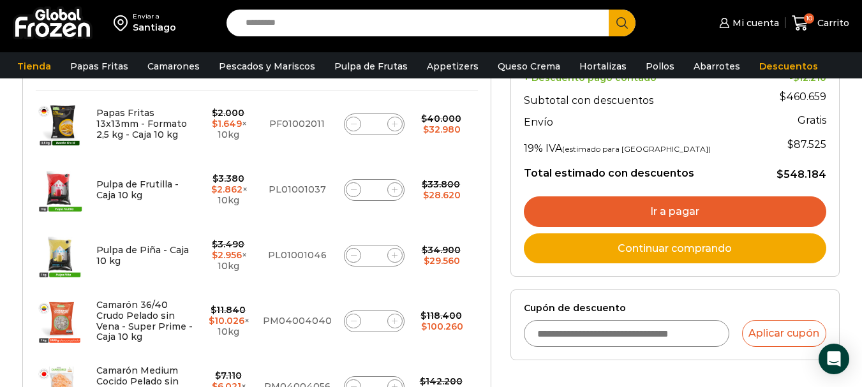
click at [668, 206] on link "Ir a pagar" at bounding box center [675, 211] width 302 height 31
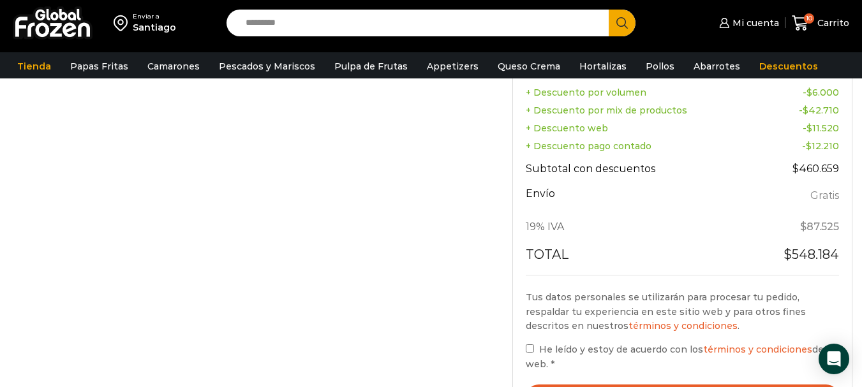
scroll to position [893, 0]
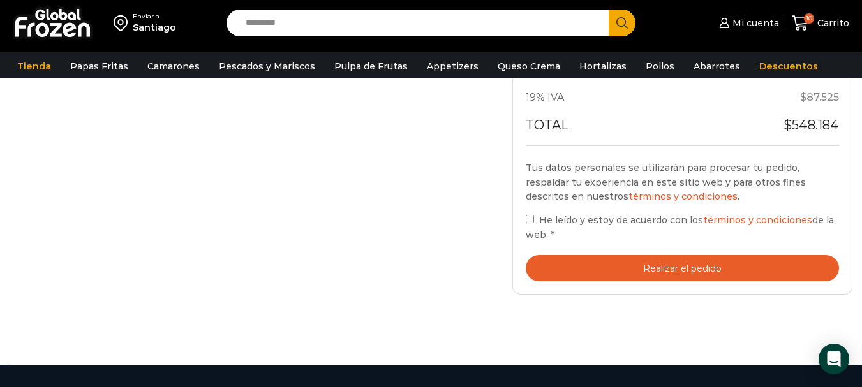
click at [661, 272] on button "Realizar el pedido" at bounding box center [682, 268] width 313 height 26
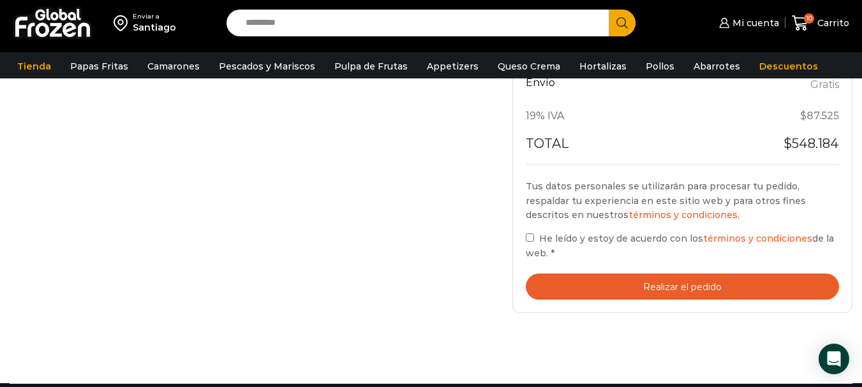
scroll to position [893, 0]
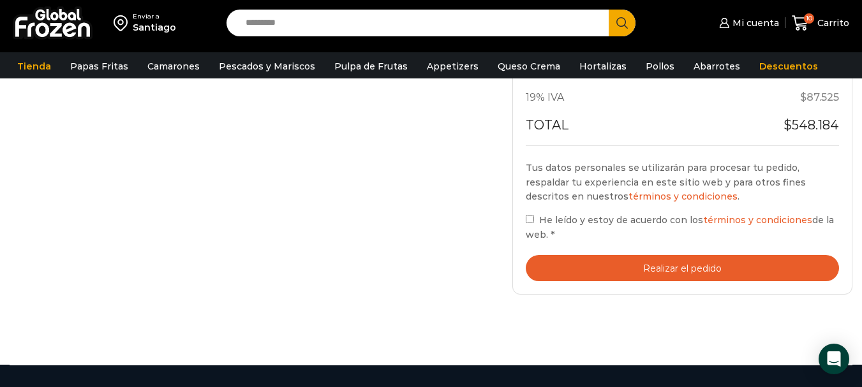
click at [730, 274] on button "Realizar el pedido" at bounding box center [682, 268] width 313 height 26
